Goal: Task Accomplishment & Management: Use online tool/utility

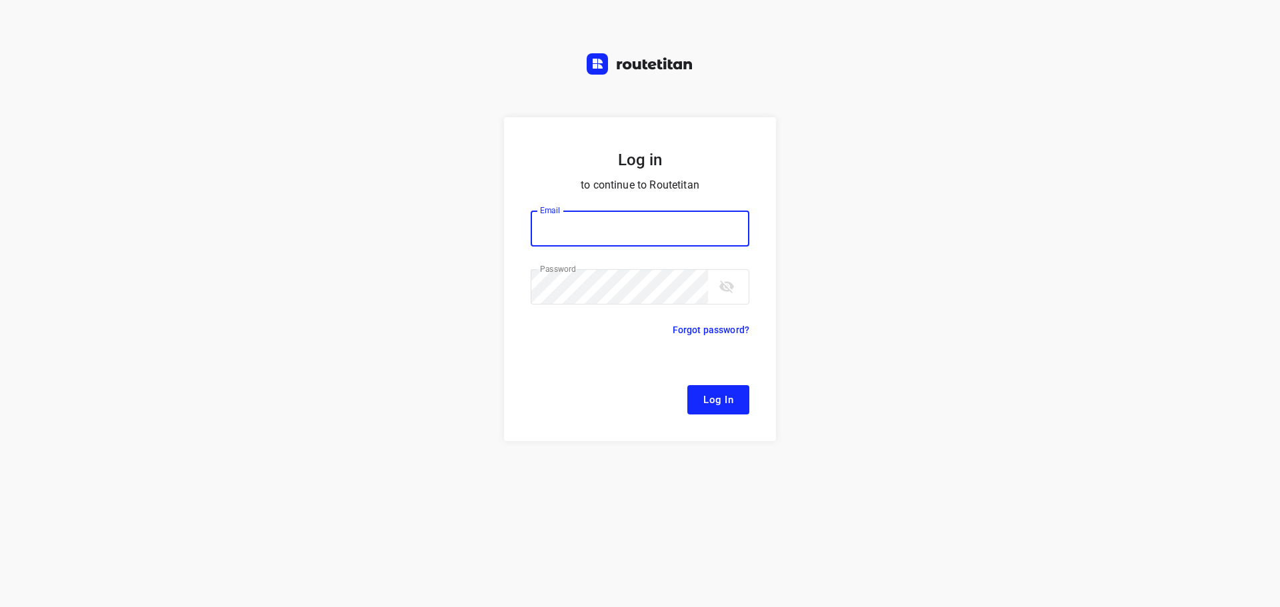
type input "[EMAIL_ADDRESS][DOMAIN_NAME]"
drag, startPoint x: 735, startPoint y: 403, endPoint x: 595, endPoint y: 407, distance: 140.0
click at [734, 403] on button "Log In" at bounding box center [718, 399] width 62 height 29
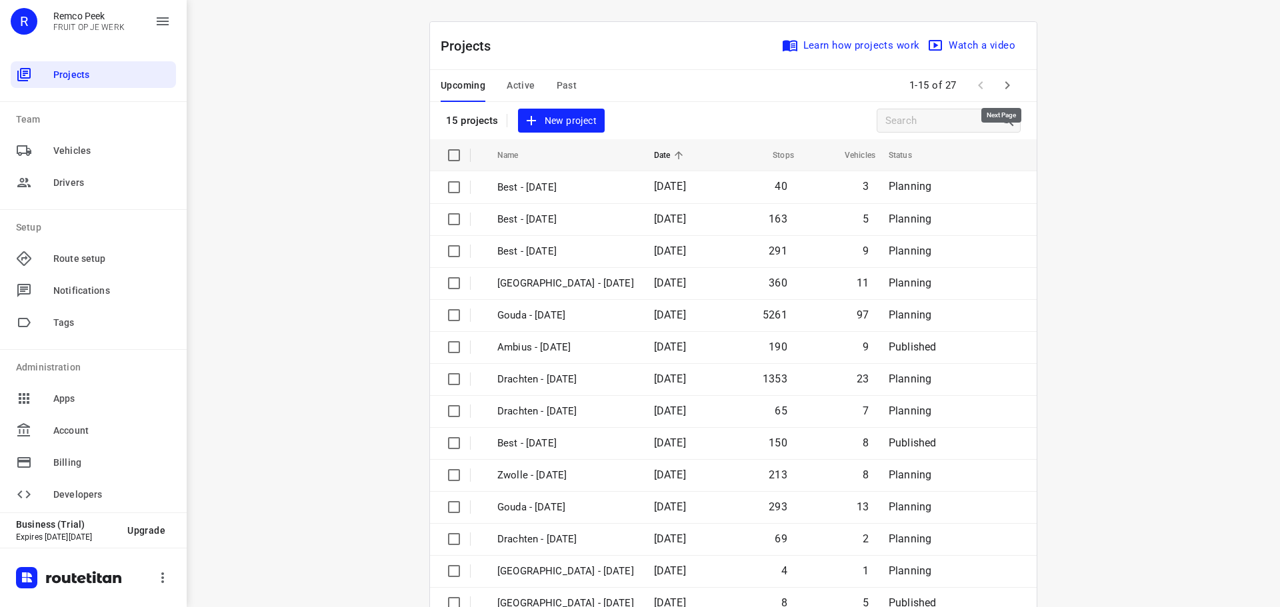
click at [1000, 87] on icon "button" at bounding box center [1007, 85] width 16 height 16
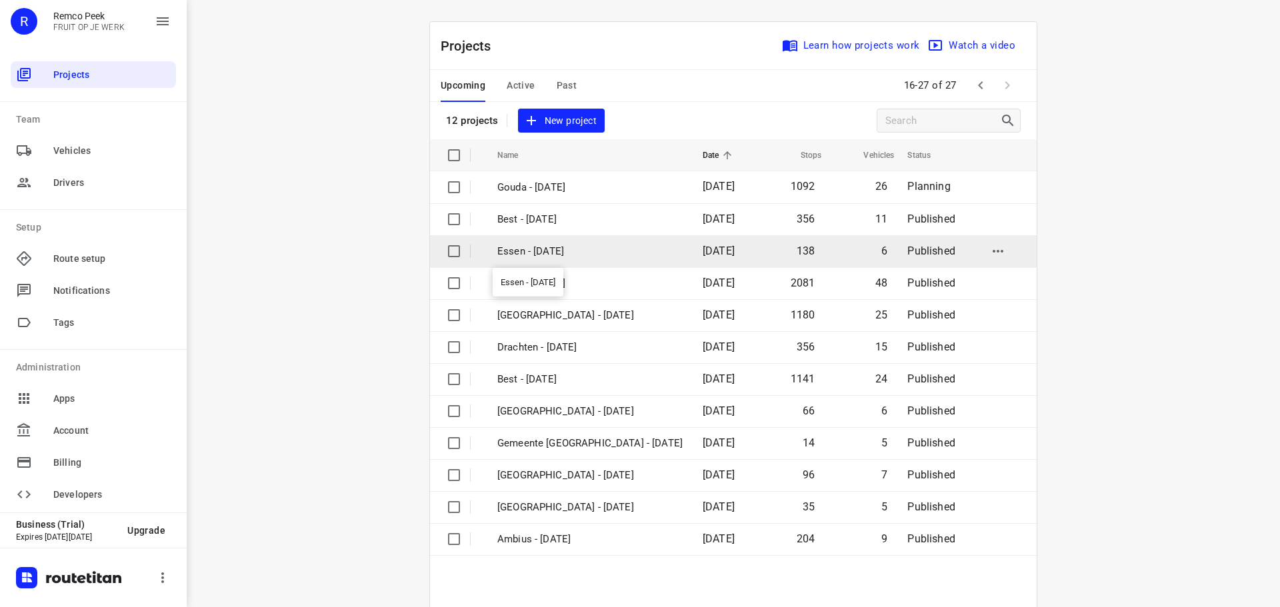
click at [567, 249] on p "Essen - [DATE]" at bounding box center [589, 251] width 185 height 15
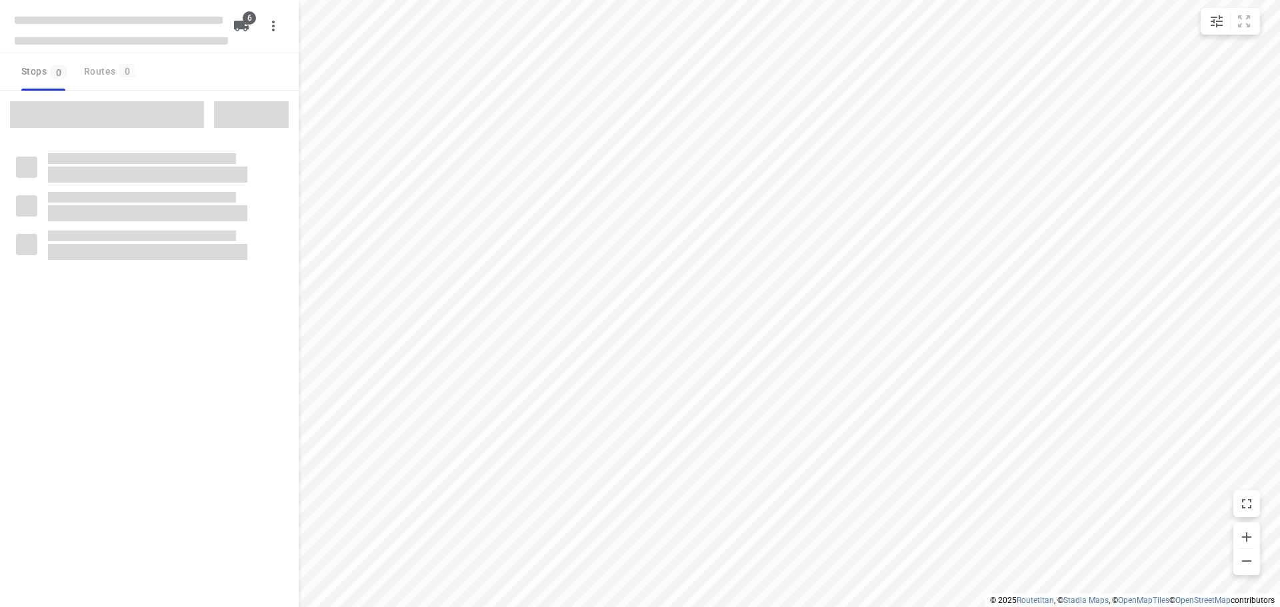
checkbox input "true"
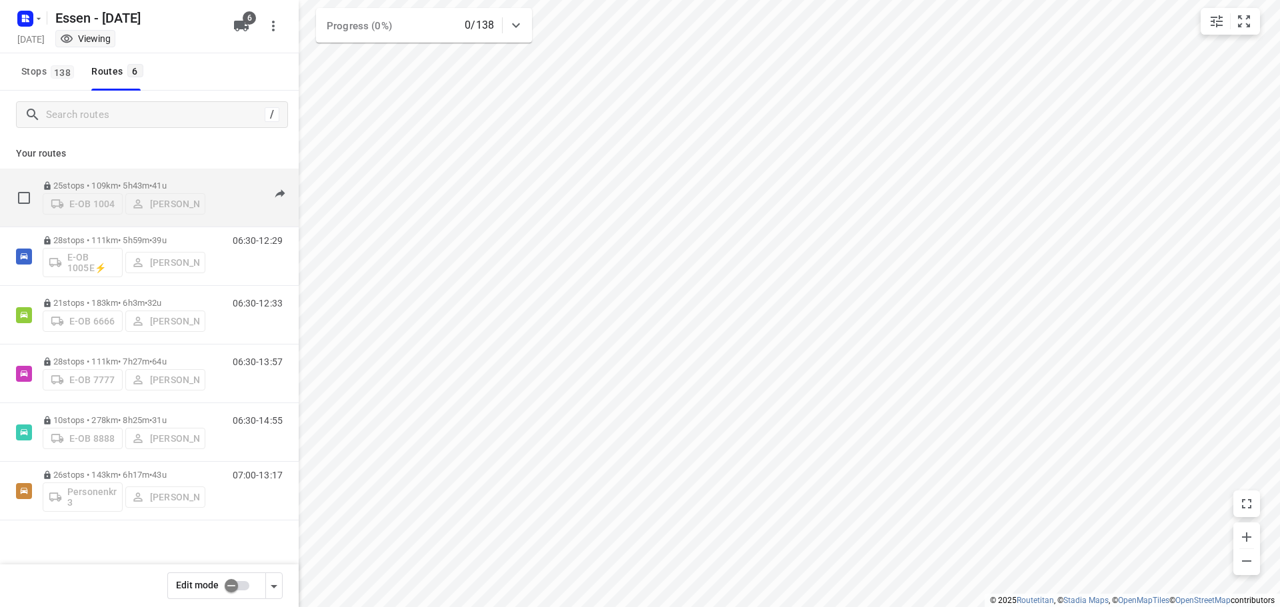
click at [114, 182] on p "25 stops • 109km • 5h43m • [DATE]" at bounding box center [124, 186] width 163 height 10
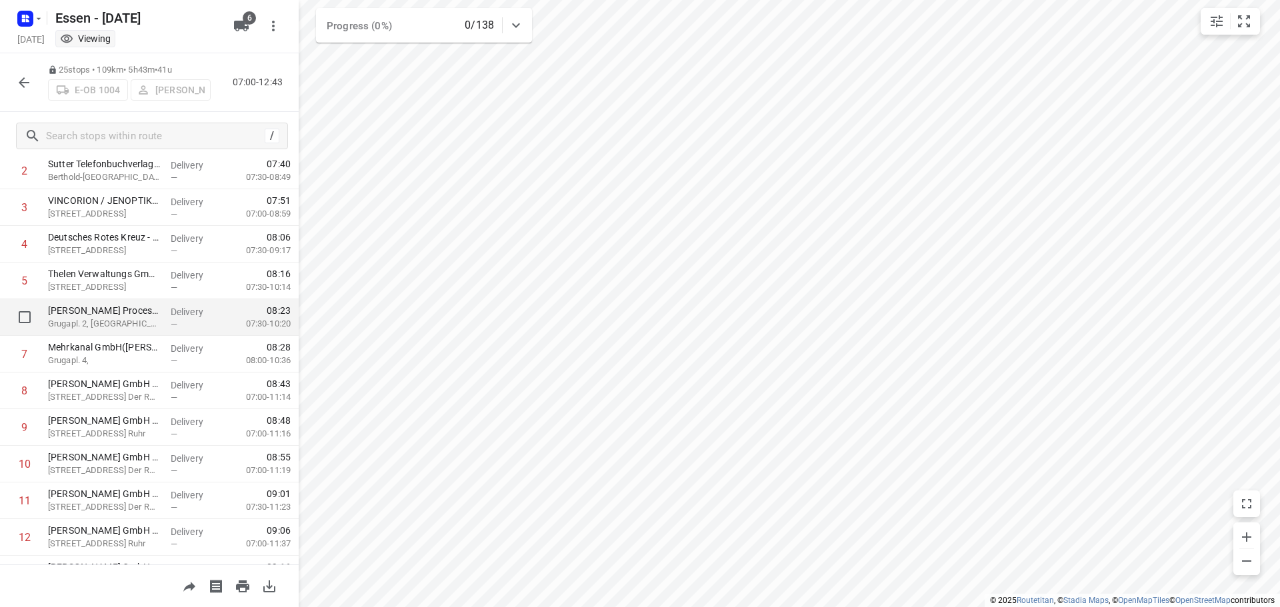
scroll to position [133, 0]
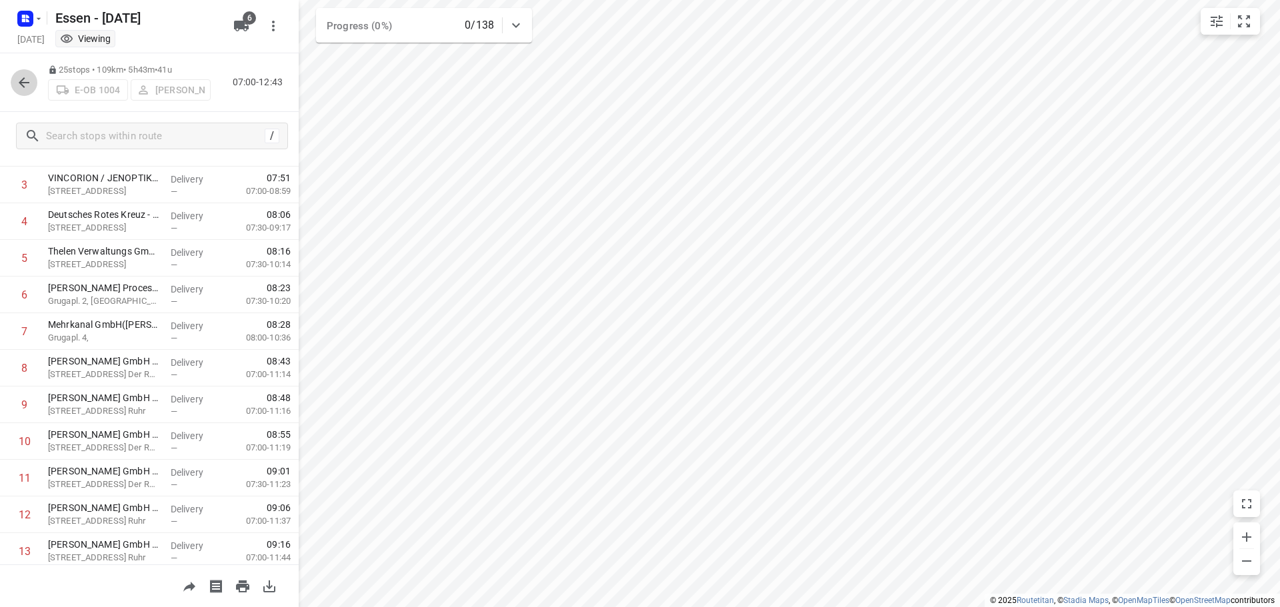
click at [23, 83] on icon "button" at bounding box center [24, 82] width 11 height 11
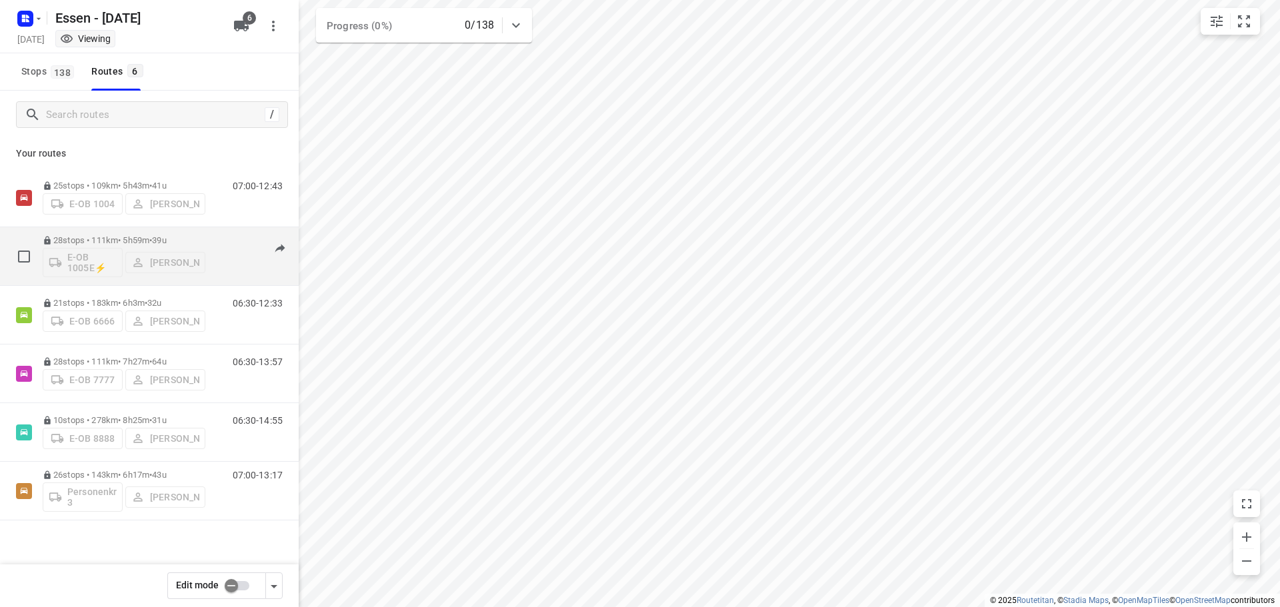
click at [111, 237] on p "28 stops • 111km • 5h59m • [DATE]" at bounding box center [124, 240] width 163 height 10
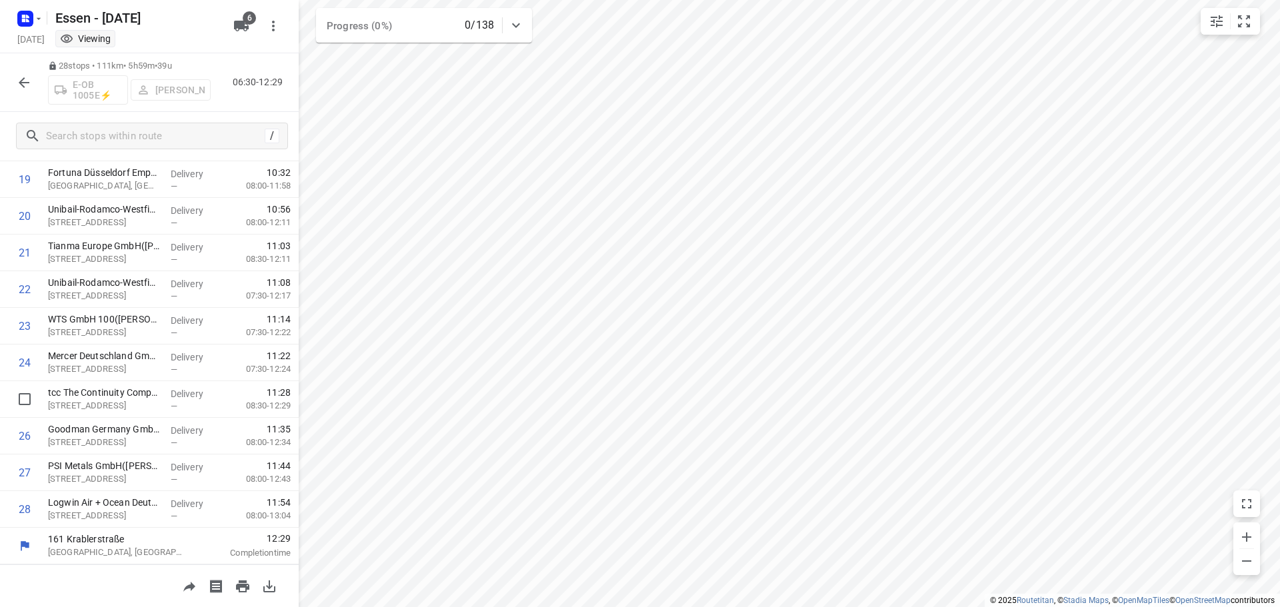
scroll to position [658, 0]
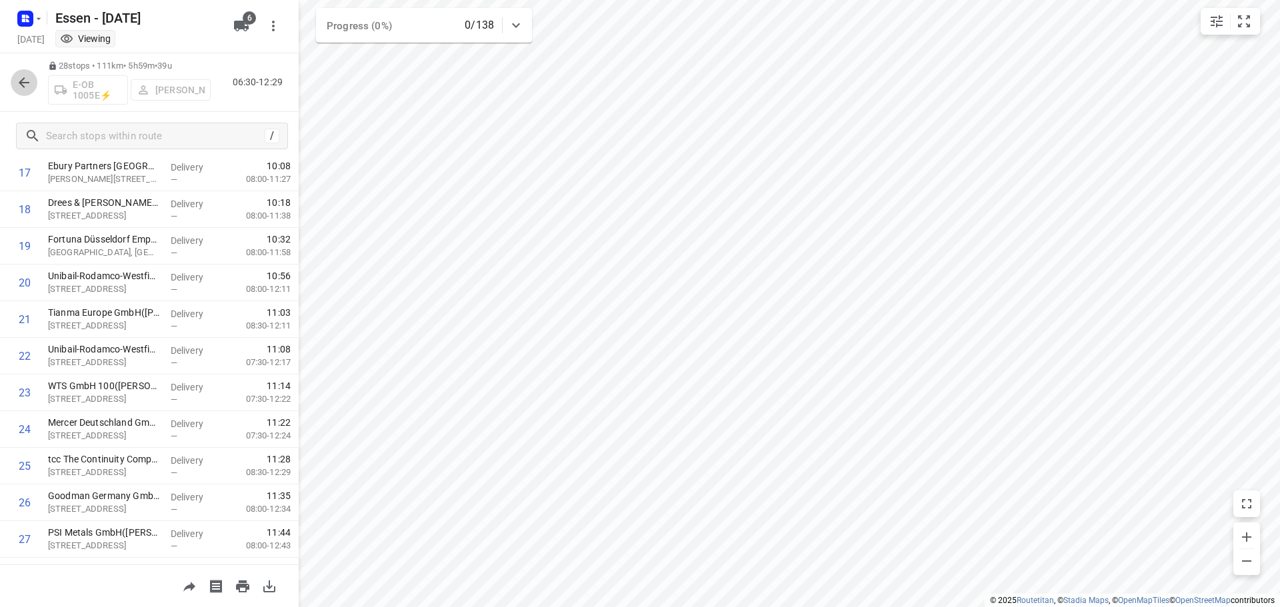
click at [21, 83] on icon "button" at bounding box center [24, 82] width 11 height 11
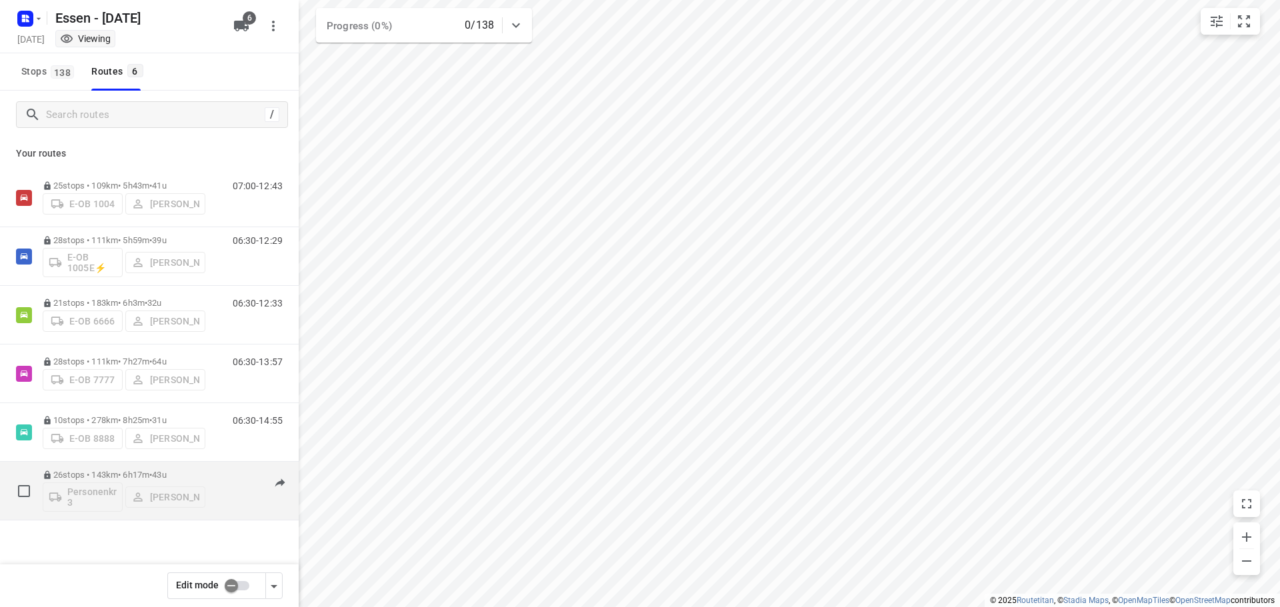
click at [87, 473] on p "26 stops • 143km • 6h17m • [DATE]" at bounding box center [124, 475] width 163 height 10
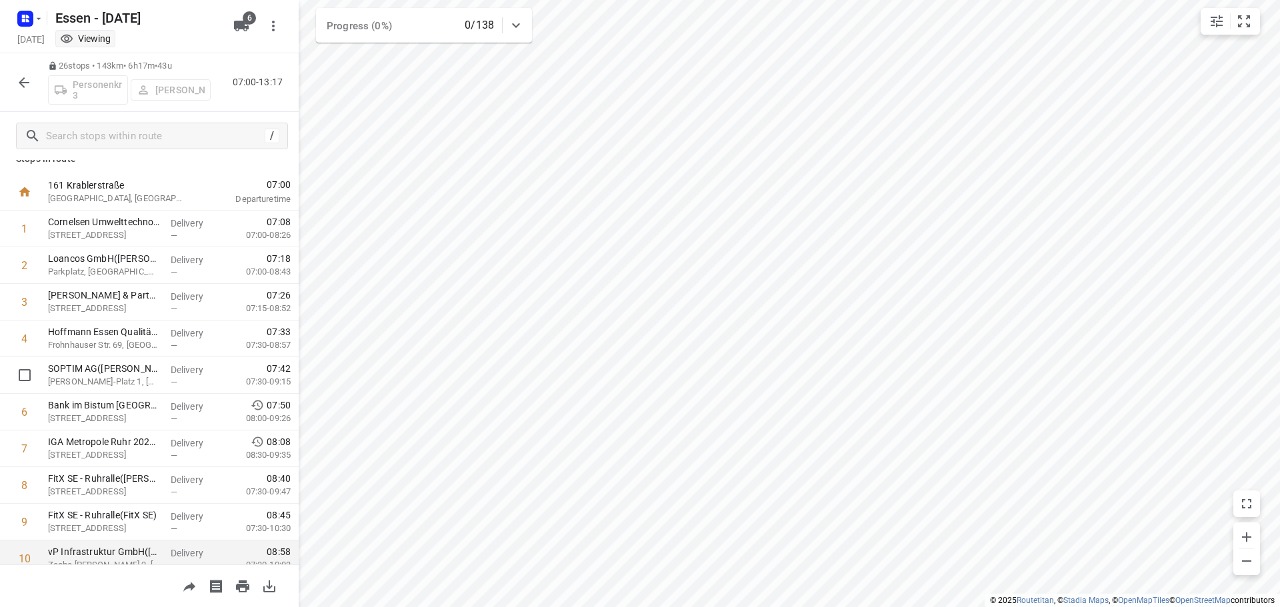
scroll to position [0, 0]
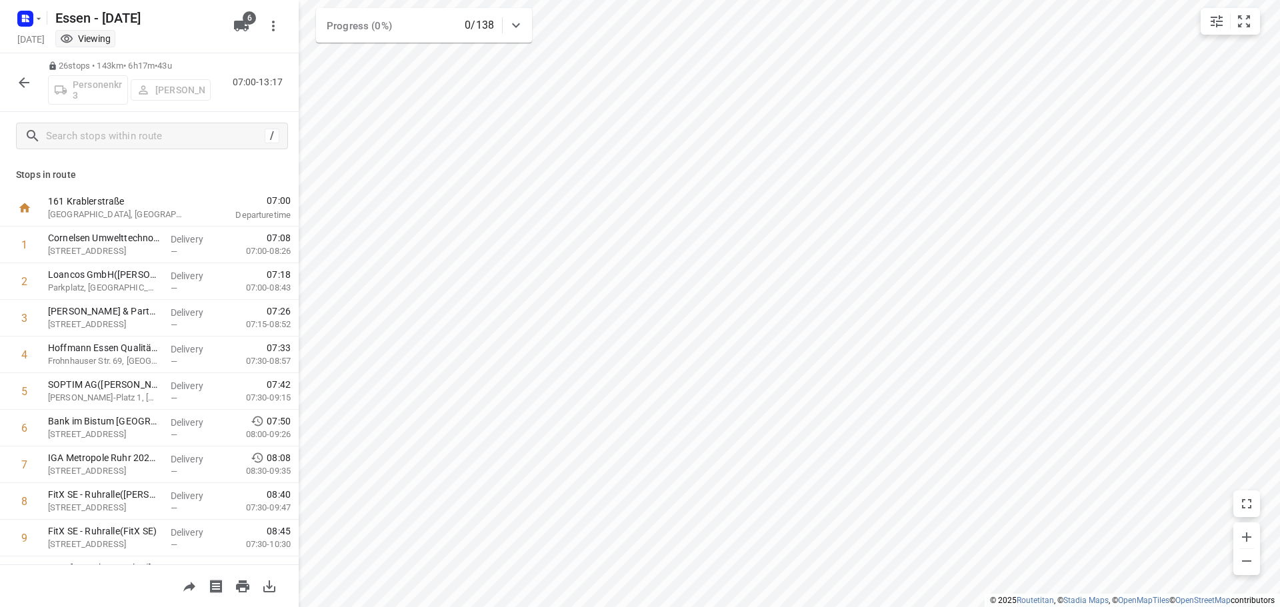
click at [22, 82] on icon "button" at bounding box center [24, 82] width 11 height 11
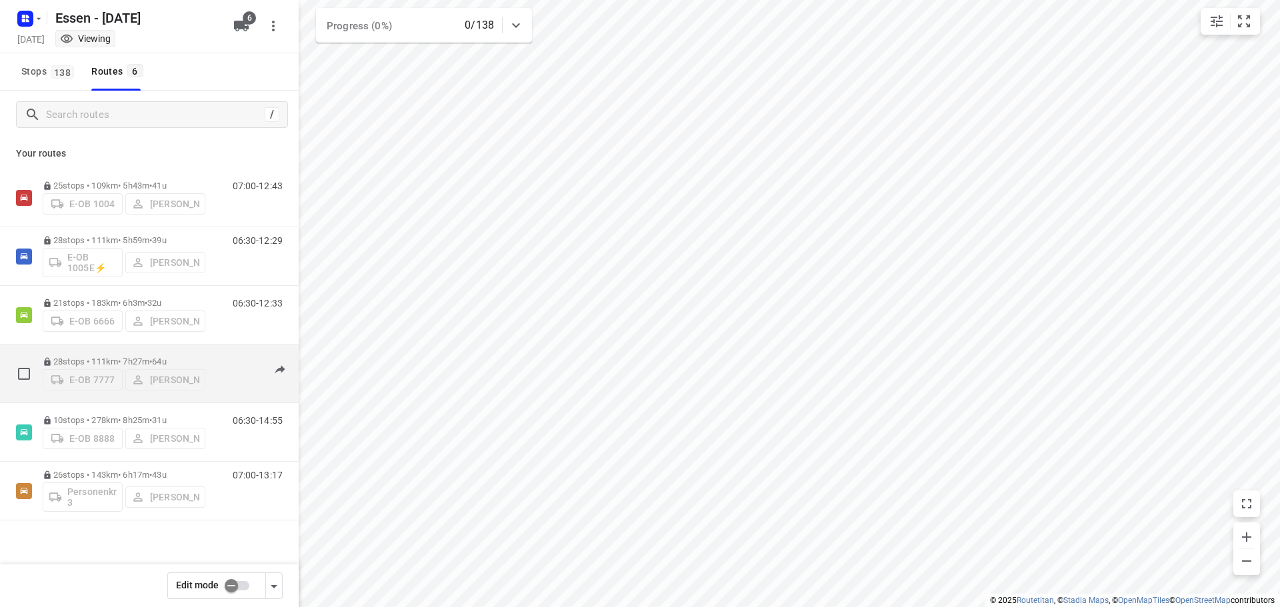
click at [119, 361] on p "28 stops • 111km • 7h27m • [DATE]" at bounding box center [124, 362] width 163 height 10
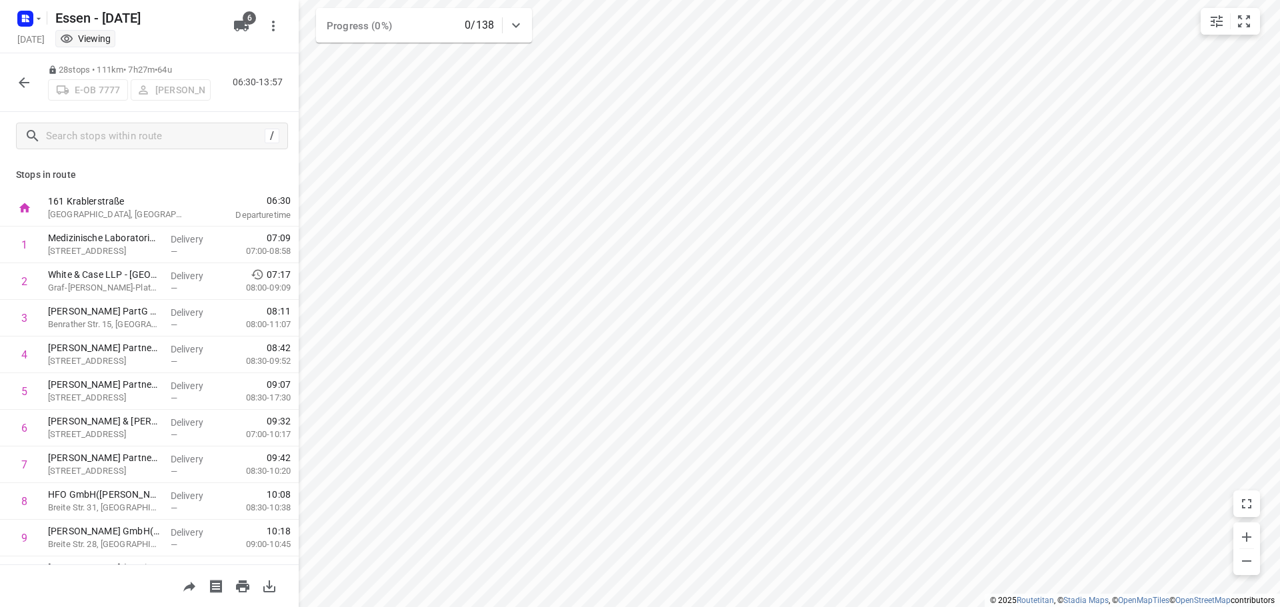
click at [19, 83] on icon "button" at bounding box center [24, 83] width 16 height 16
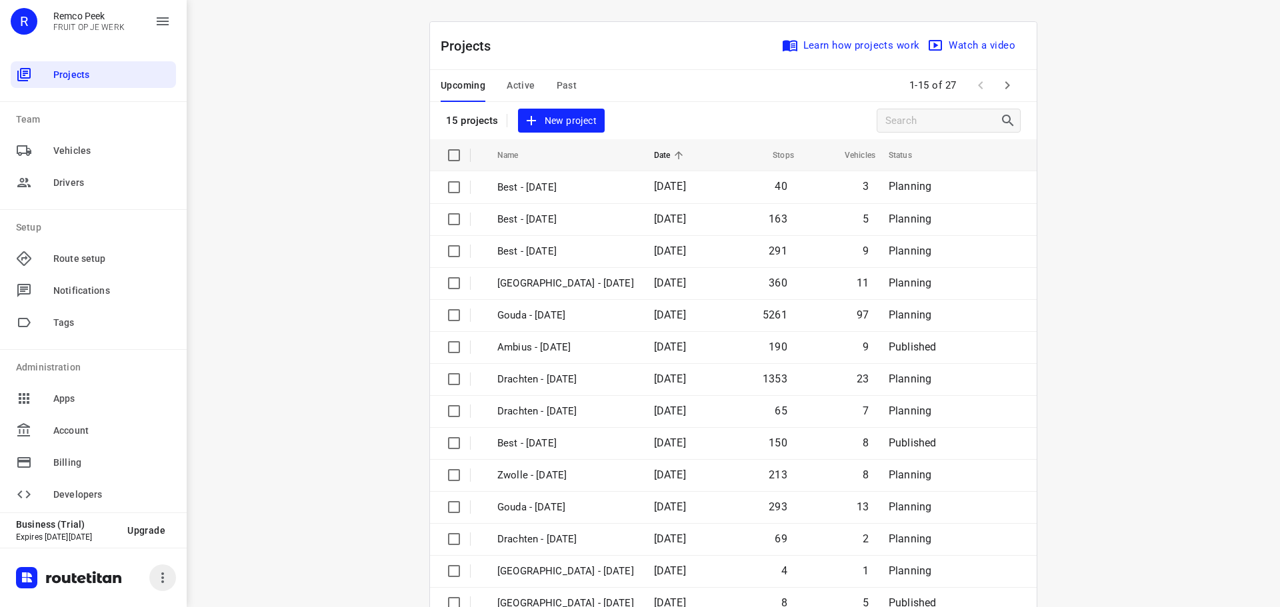
click at [163, 581] on icon "button" at bounding box center [162, 578] width 3 height 11
click at [159, 545] on li "Logout" at bounding box center [175, 540] width 165 height 27
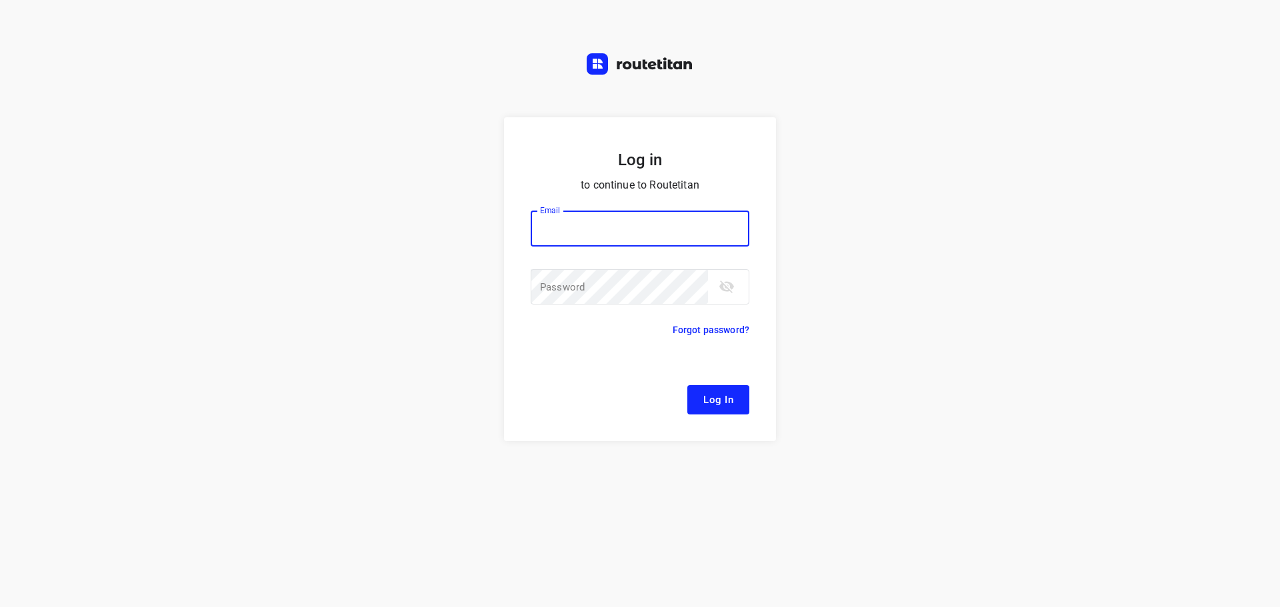
type input "[EMAIL_ADDRESS][DOMAIN_NAME]"
